Goal: Information Seeking & Learning: Compare options

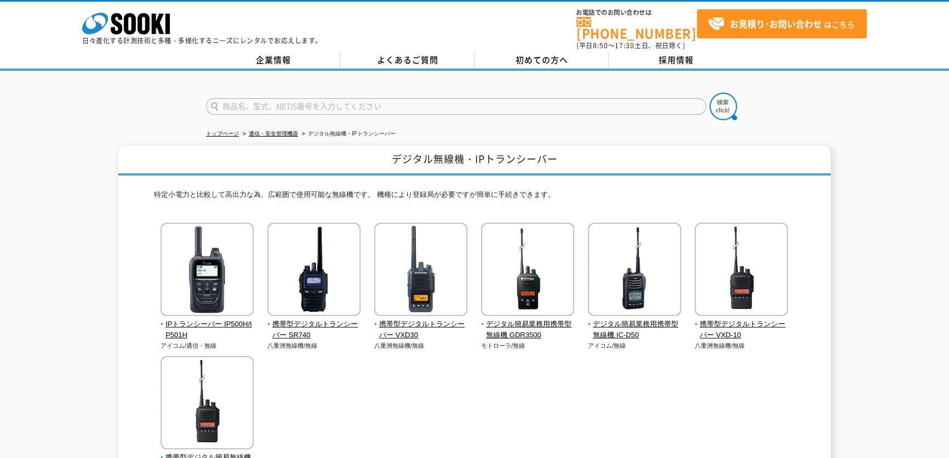
click at [312, 104] on input "text" at bounding box center [456, 106] width 500 height 16
type input "BONX"
click at [710, 93] on button at bounding box center [723, 106] width 27 height 27
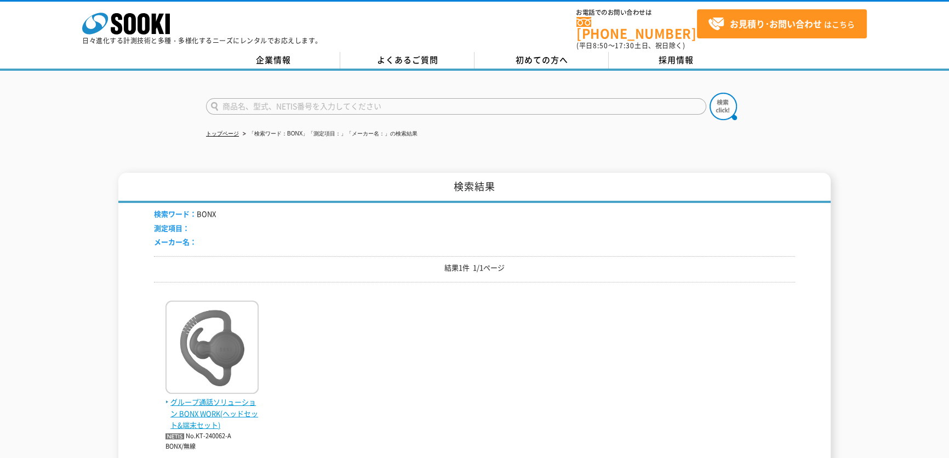
click at [225, 396] on span "グループ通話ソリューション BONX WORK(ヘッドセット&端末セット)" at bounding box center [211, 413] width 93 height 34
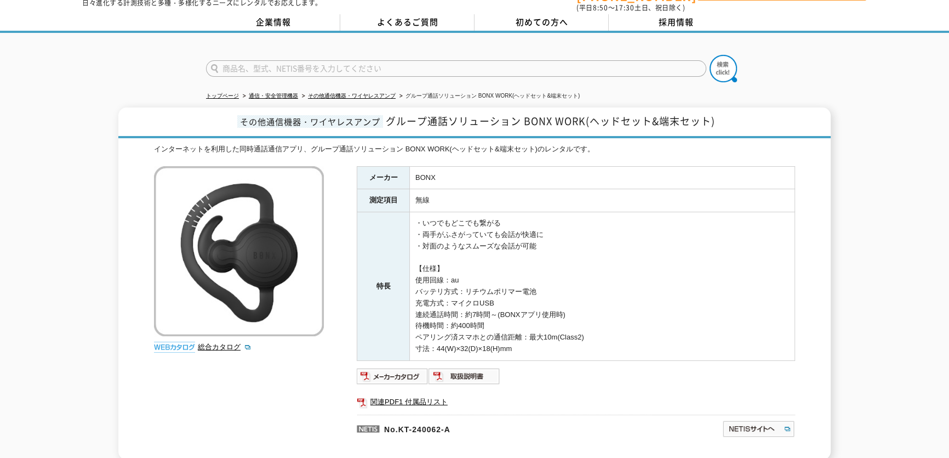
scroll to position [37, 0]
click at [368, 369] on img at bounding box center [393, 377] width 72 height 18
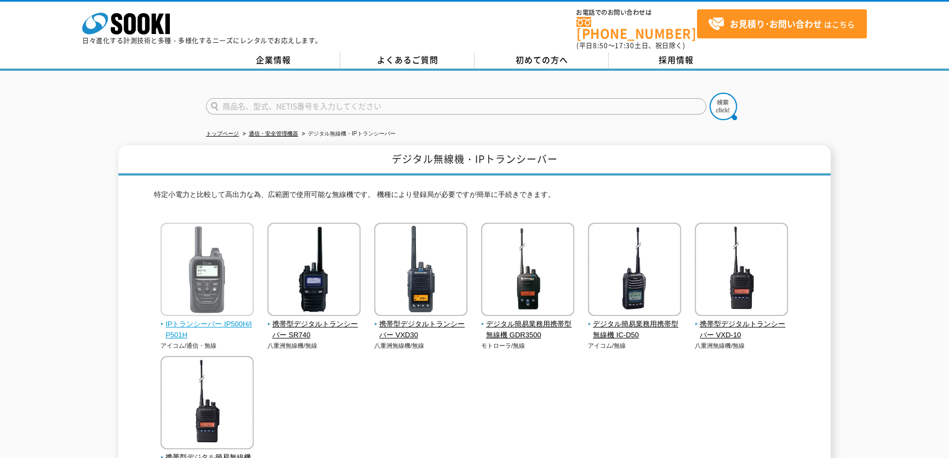
click at [198, 318] on span "IPトランシーバー IP500H/IP501H" at bounding box center [208, 329] width 94 height 23
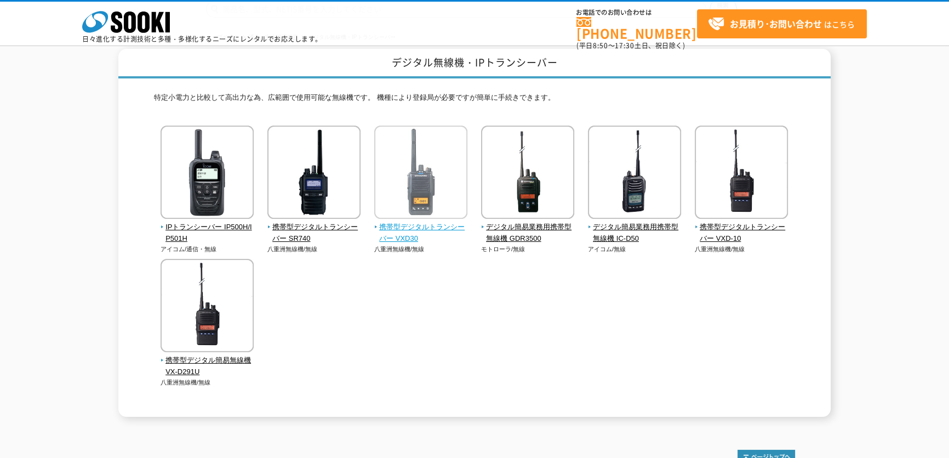
scroll to position [99, 0]
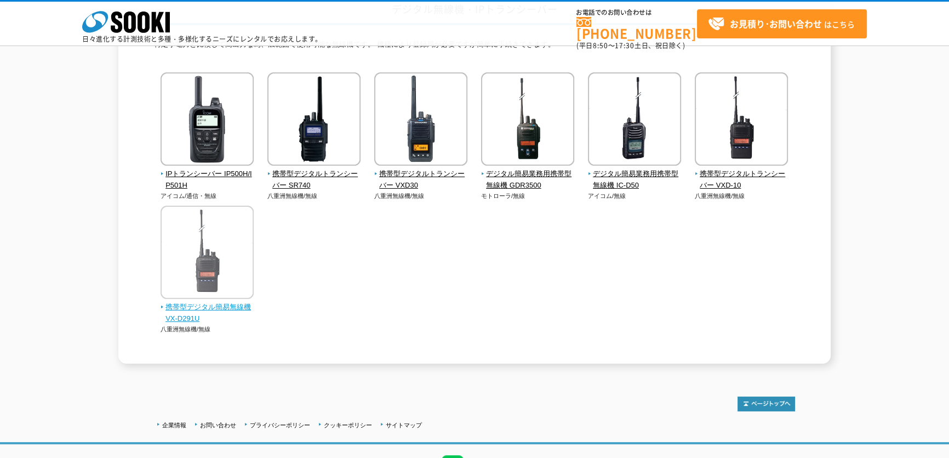
click at [176, 316] on span "携帯型デジタル簡易無線機 VX-D291U" at bounding box center [208, 312] width 94 height 23
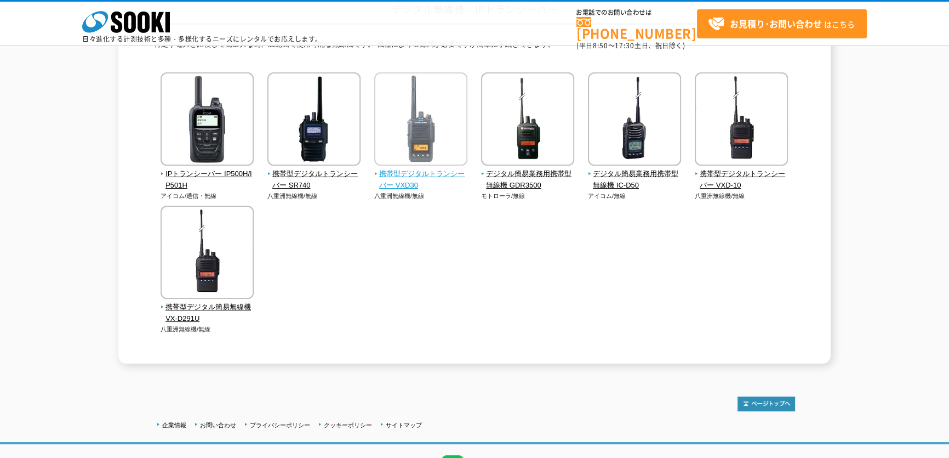
click at [400, 170] on span "携帯型デジタルトランシーバー VXD30" at bounding box center [421, 179] width 94 height 23
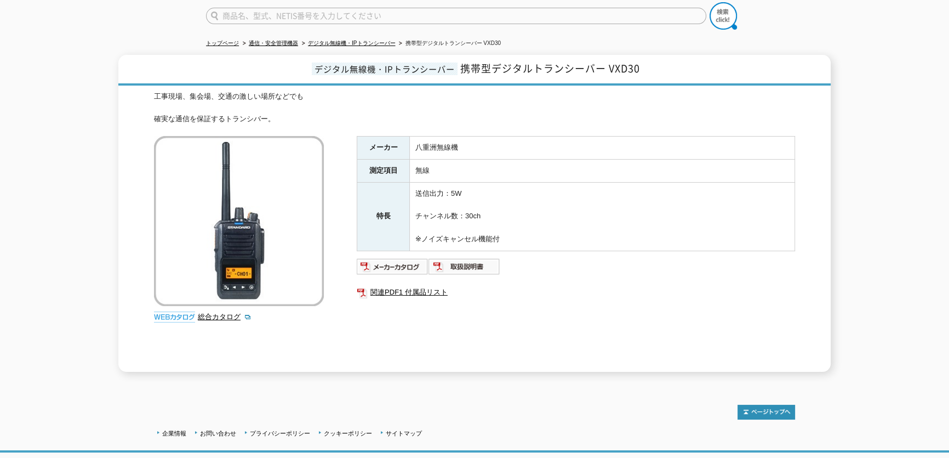
scroll to position [152, 0]
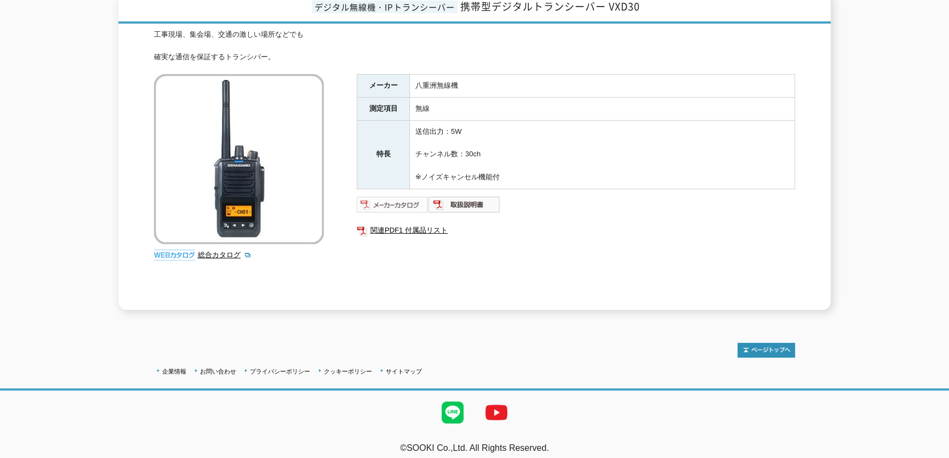
click at [384, 196] on img at bounding box center [393, 205] width 72 height 18
drag, startPoint x: 558, startPoint y: 178, endPoint x: 522, endPoint y: 186, distance: 37.2
click at [558, 178] on td "送信出力：5W チャンネル数：30ch ※ノイズキャンセル機能付" at bounding box center [602, 154] width 385 height 69
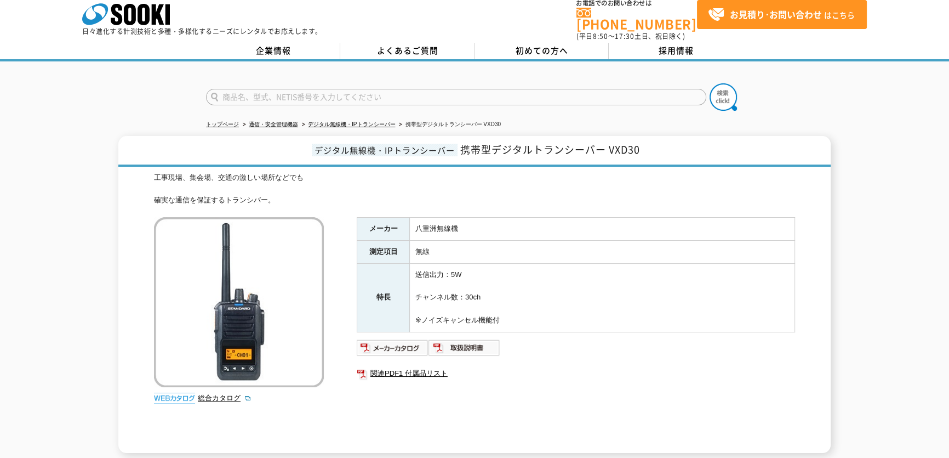
scroll to position [0, 0]
